Goal: Transaction & Acquisition: Book appointment/travel/reservation

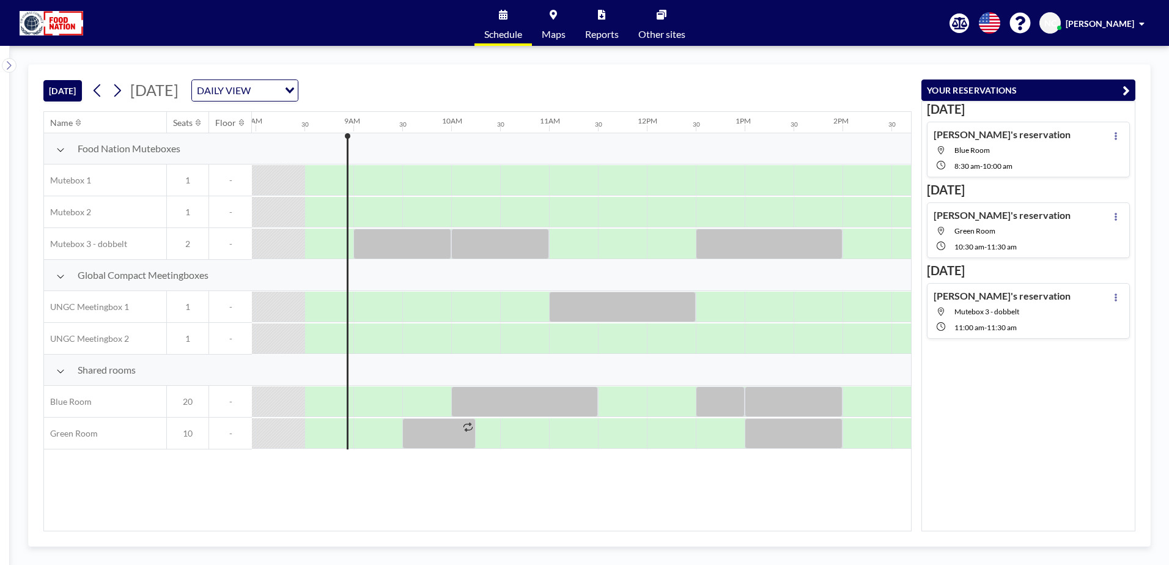
scroll to position [0, 782]
click at [369, 397] on div at bounding box center [374, 401] width 49 height 31
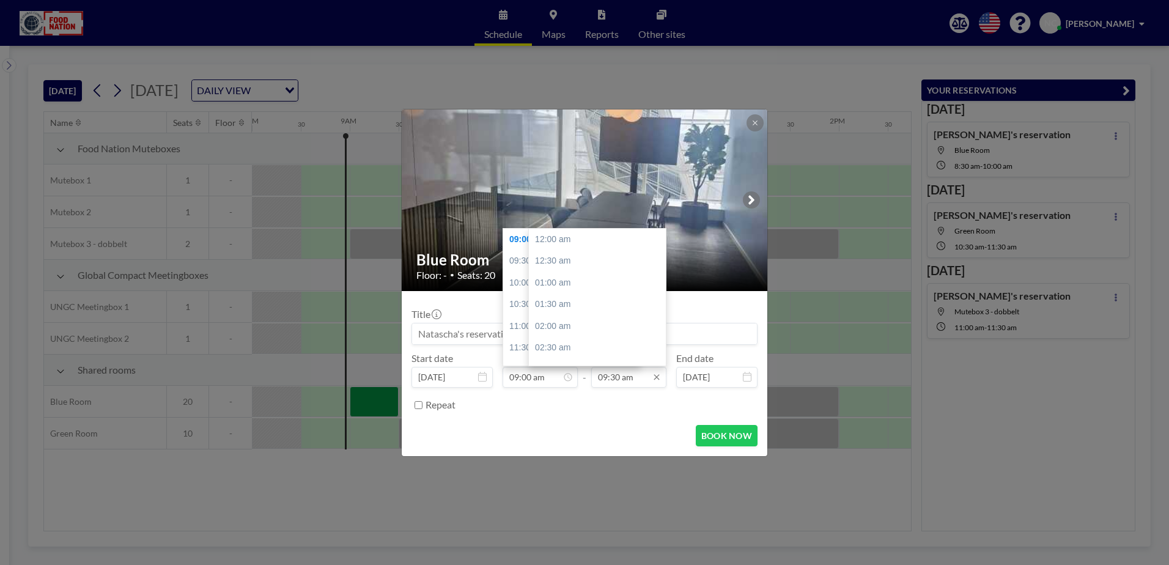
scroll to position [413, 0]
click at [624, 379] on input "09:30 am" at bounding box center [628, 377] width 75 height 21
click at [643, 446] on form "Title Start date [DATE] From 09:00 am 09:00 am 09:30 am 10:00 am 10:30 am 11:00…" at bounding box center [584, 373] width 365 height 165
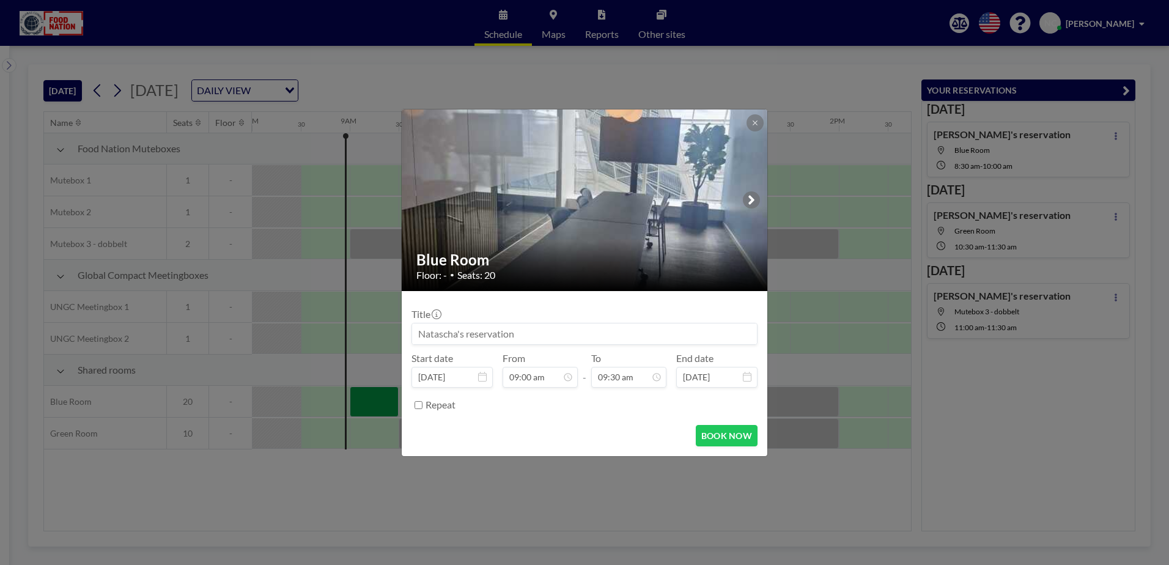
click at [598, 413] on div "Repeat" at bounding box center [591, 405] width 332 height 20
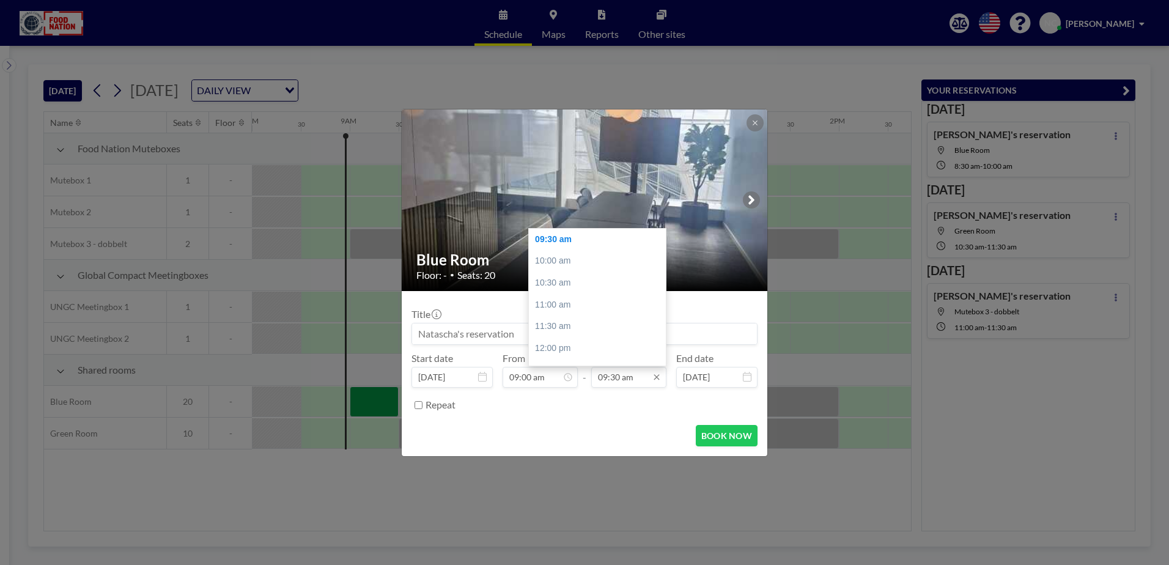
click at [607, 375] on input "09:30 am" at bounding box center [628, 377] width 75 height 21
click at [563, 257] on div "10:00 am" at bounding box center [600, 261] width 143 height 22
type input "10:00 am"
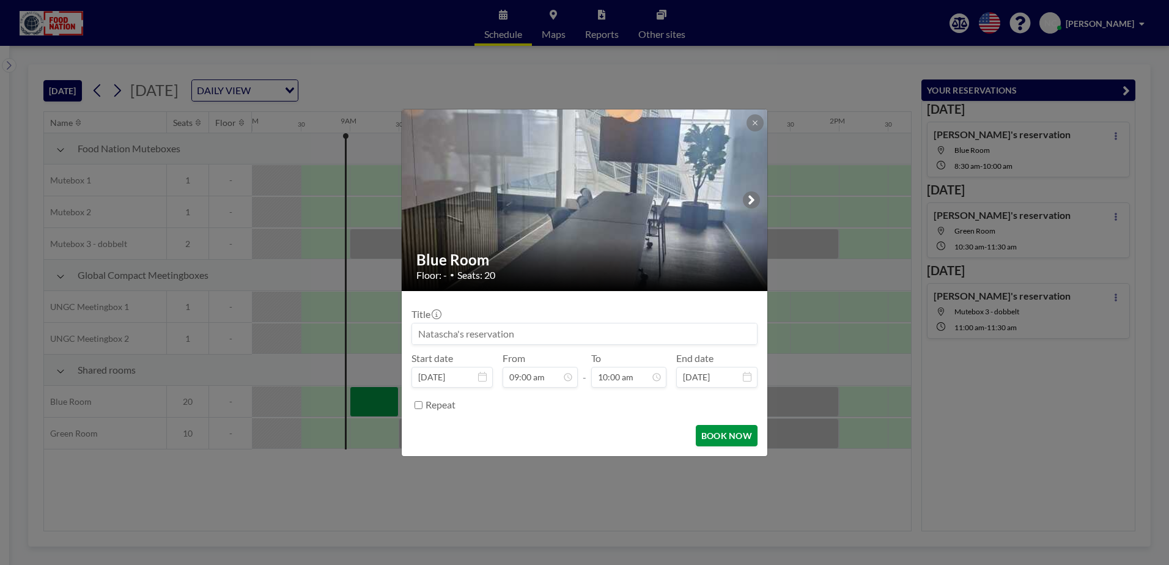
click at [721, 433] on button "BOOK NOW" at bounding box center [726, 435] width 62 height 21
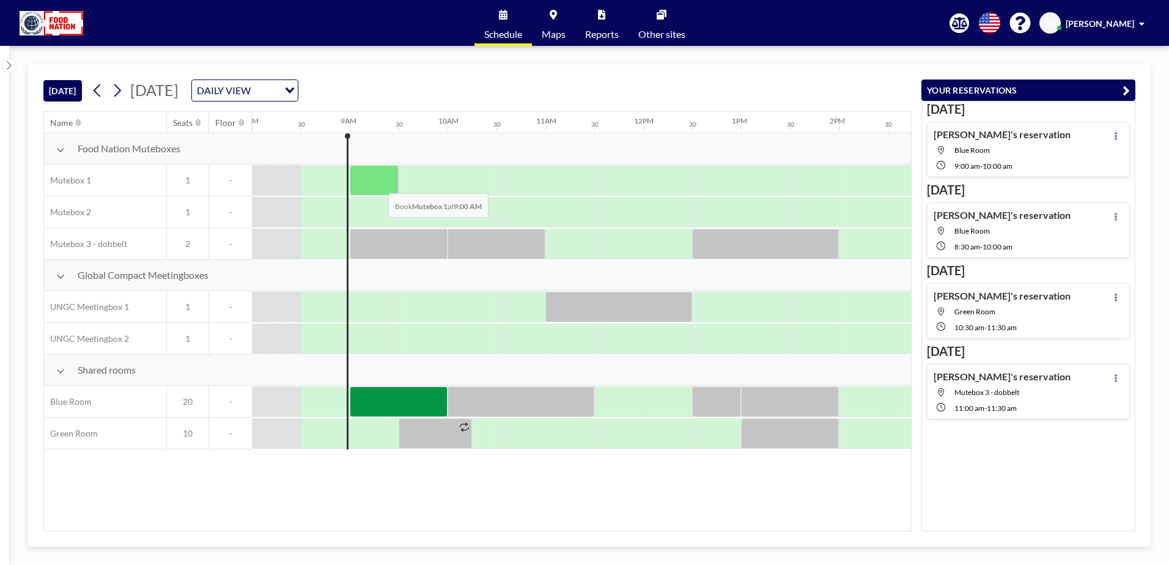
click at [378, 184] on div at bounding box center [374, 180] width 49 height 31
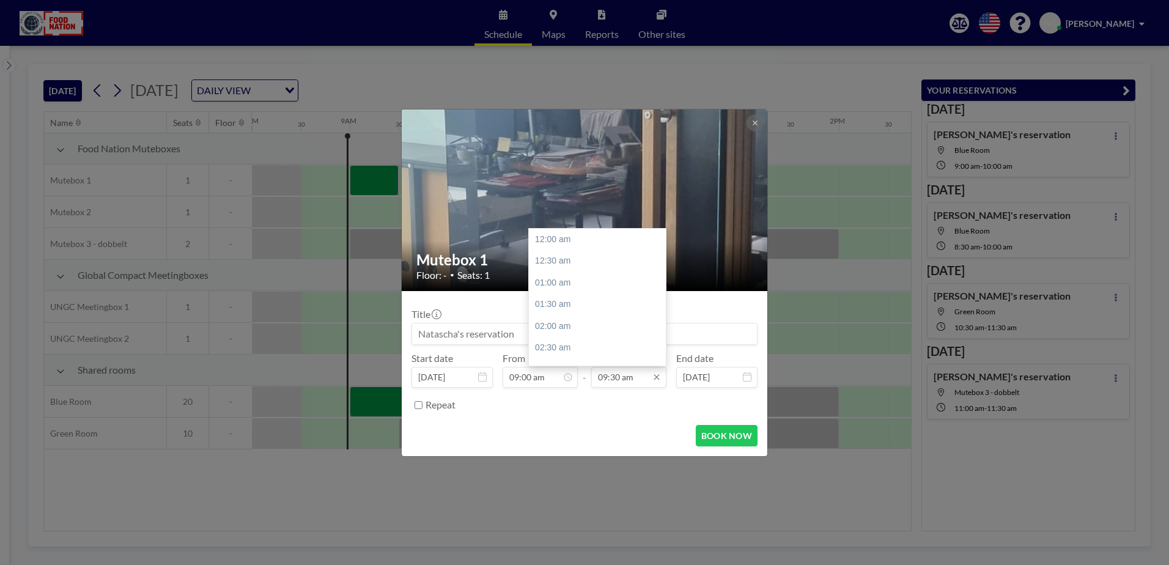
scroll to position [413, 0]
click at [555, 376] on input "09:00 am" at bounding box center [539, 377] width 75 height 21
click at [604, 379] on input "09:30 am" at bounding box center [628, 377] width 75 height 21
click at [561, 270] on div "10:00 am" at bounding box center [600, 261] width 143 height 22
type input "10:00 am"
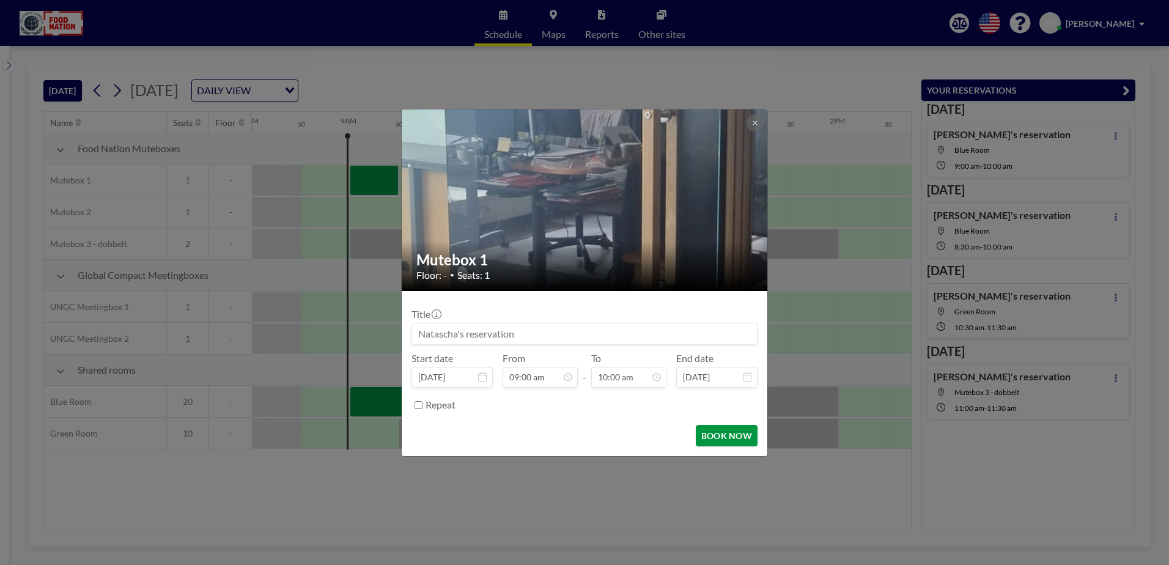
click at [725, 438] on button "BOOK NOW" at bounding box center [726, 435] width 62 height 21
